Goal: Task Accomplishment & Management: Use online tool/utility

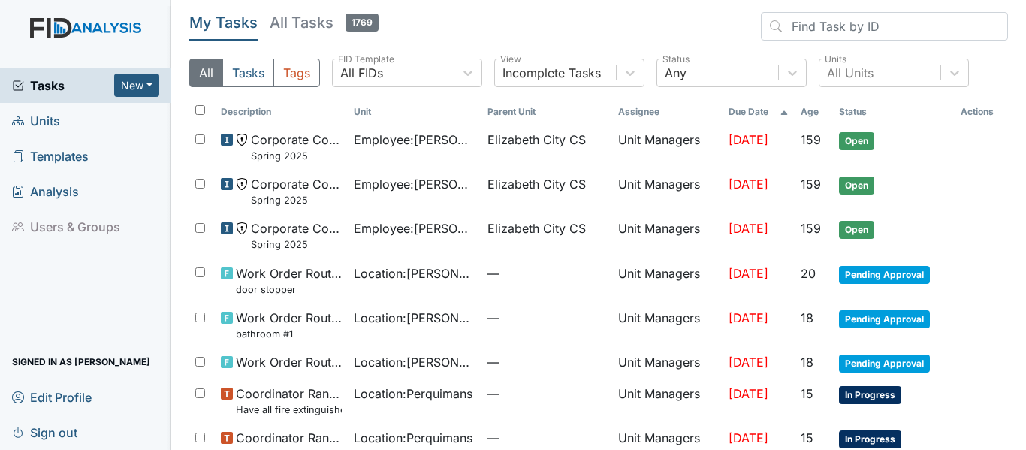
click at [36, 113] on span "Units" at bounding box center [36, 120] width 48 height 23
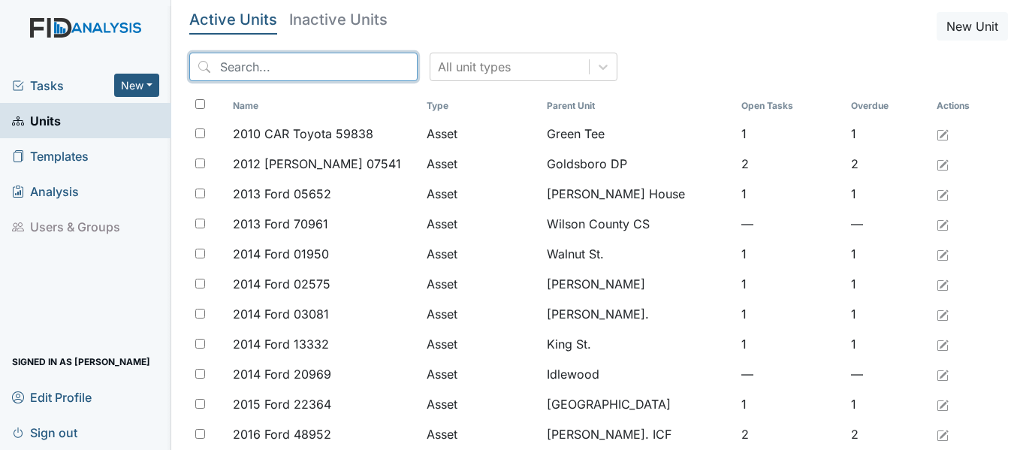
click at [307, 70] on input "search" at bounding box center [303, 67] width 228 height 29
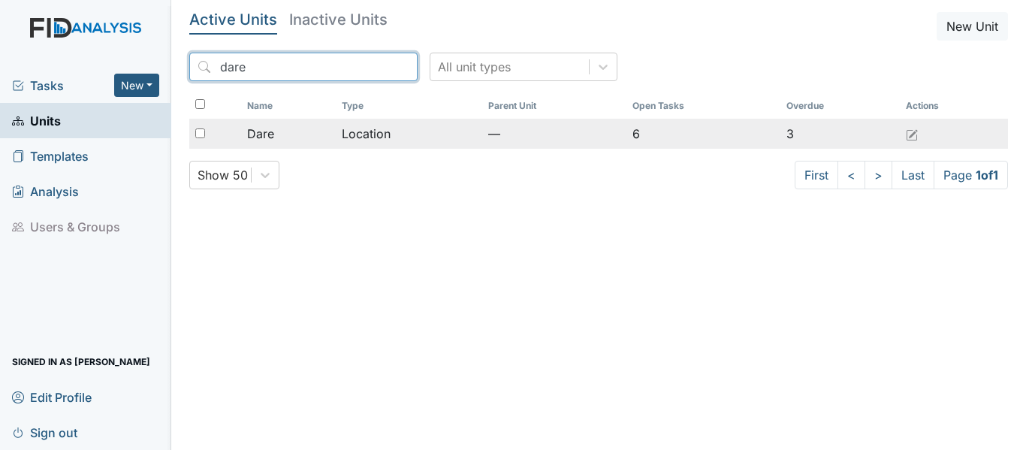
type input "dare"
click at [336, 139] on td "Location" at bounding box center [409, 134] width 146 height 30
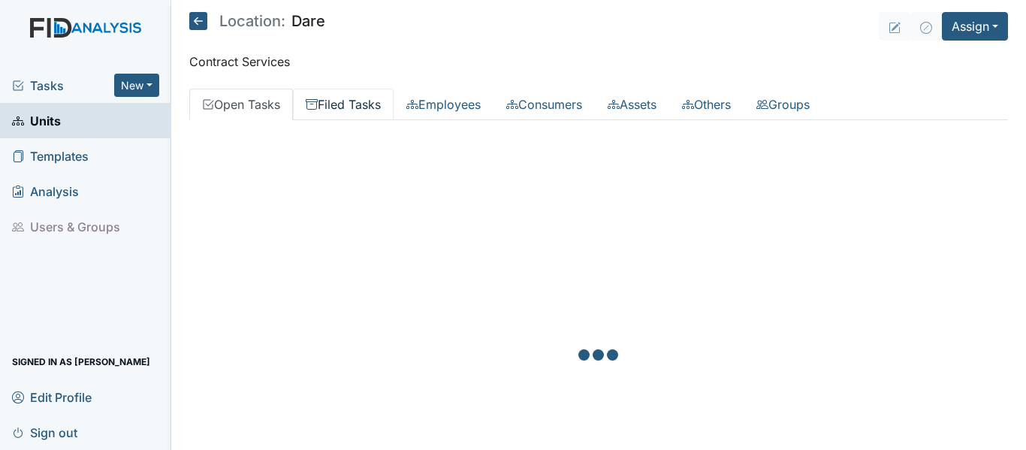
click at [337, 101] on link "Filed Tasks" at bounding box center [343, 105] width 101 height 32
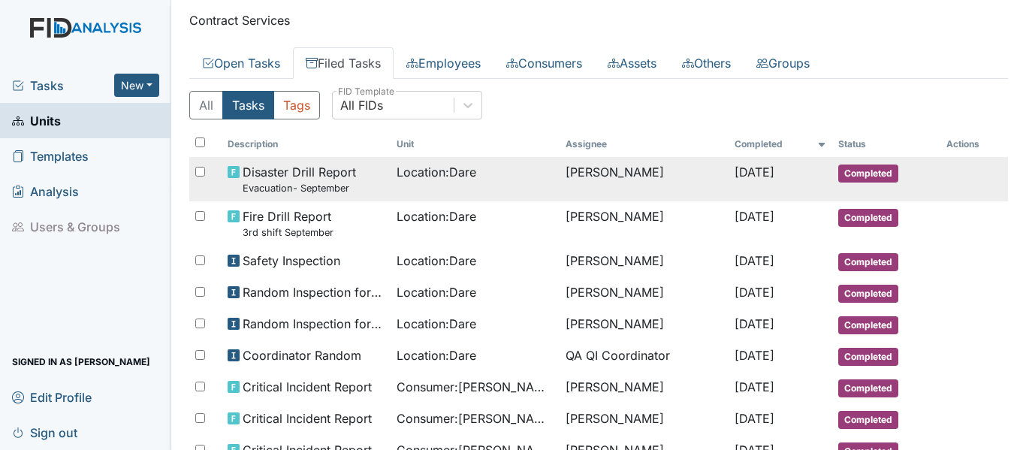
scroll to position [75, 0]
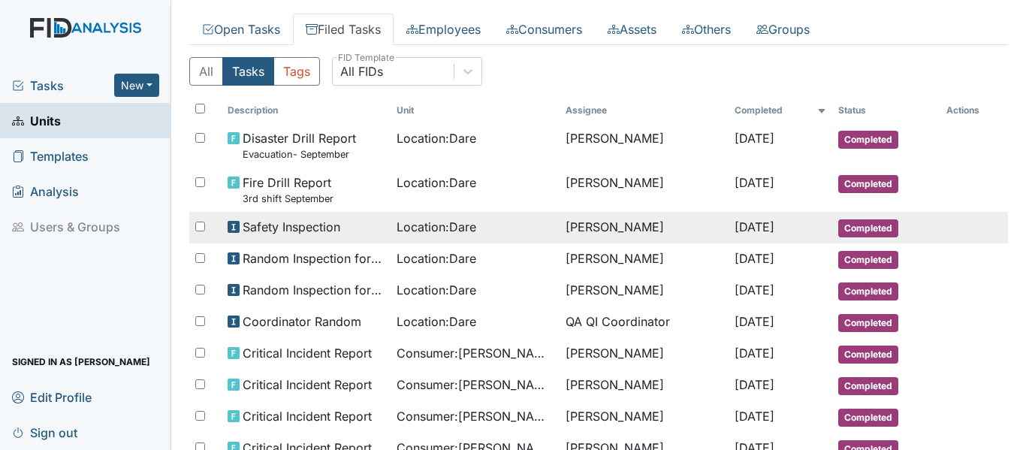
click at [314, 228] on span "Safety Inspection" at bounding box center [292, 227] width 98 height 18
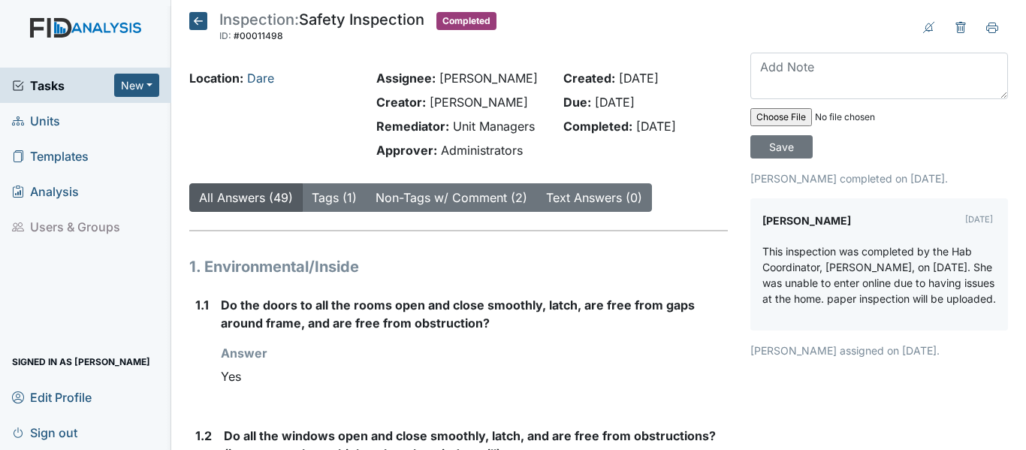
click at [778, 111] on input "file" at bounding box center [853, 117] width 204 height 36
type input "C:\fakepath\Dare Safety Inspection 9-2025.pdf"
click at [770, 151] on input "Save" at bounding box center [782, 146] width 62 height 23
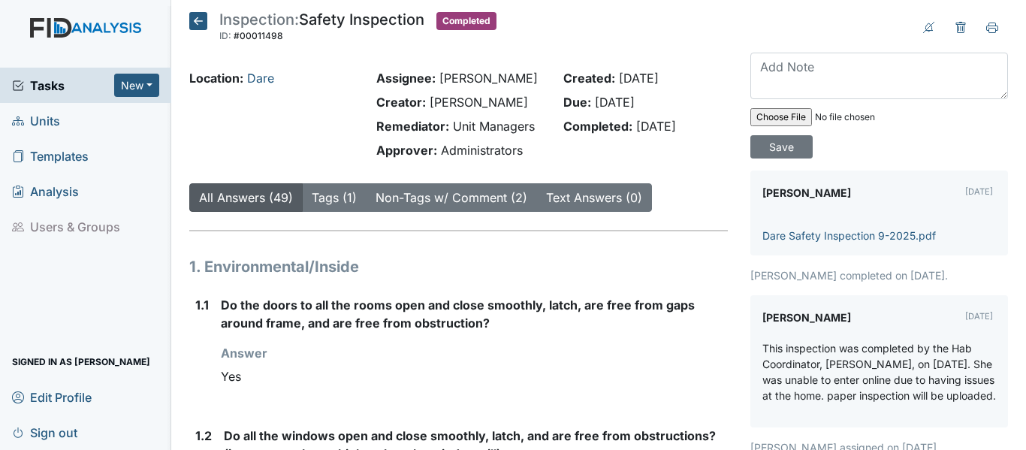
click at [55, 86] on span "Tasks" at bounding box center [63, 86] width 102 height 18
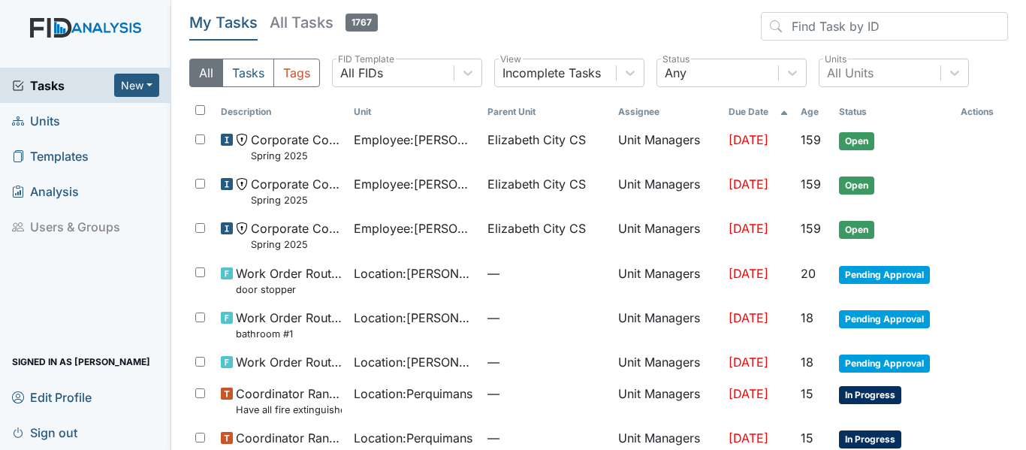
click at [47, 123] on span "Units" at bounding box center [36, 120] width 48 height 23
